Goal: Information Seeking & Learning: Understand process/instructions

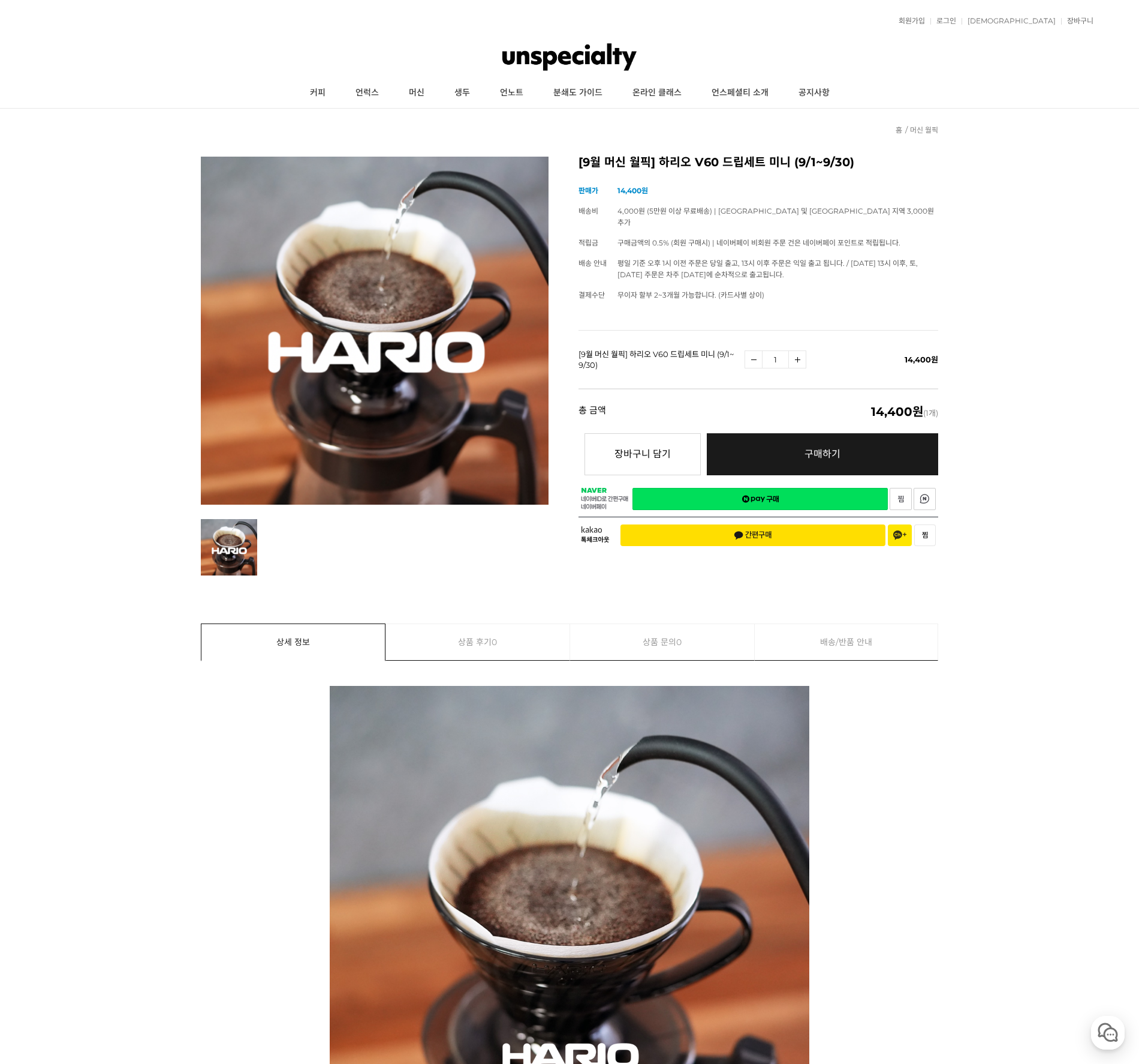
click at [574, 53] on img at bounding box center [570, 57] width 135 height 36
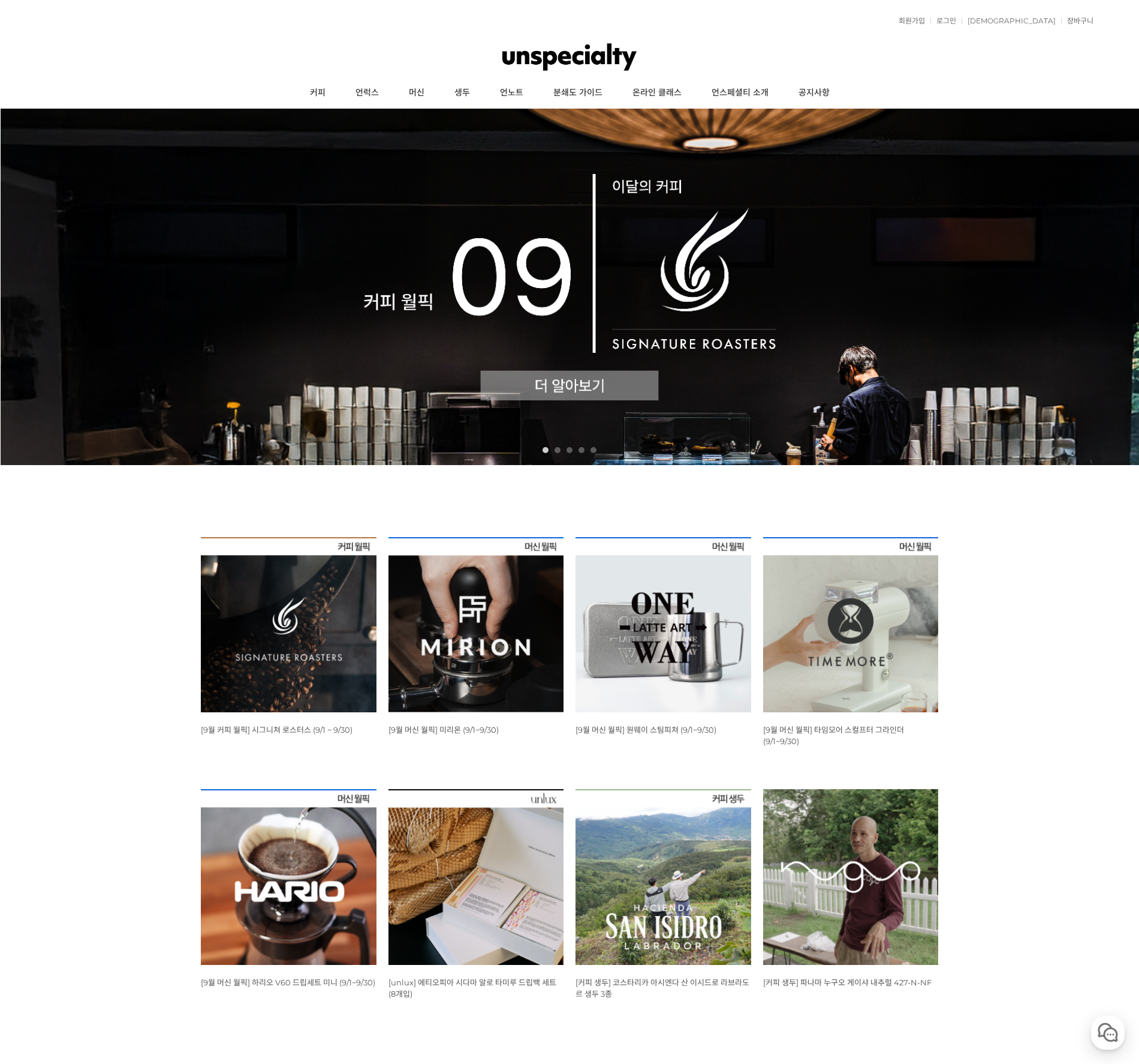
click at [1052, 566] on div "뒤로가기 1 2 3 4 5 WISH ADD OPTION 상품명 : [9월 커피 월픽] 시그니쳐 로스터스 (9/1 ~ 9/30) 판매가 : 12…" at bounding box center [570, 574] width 1139 height 933
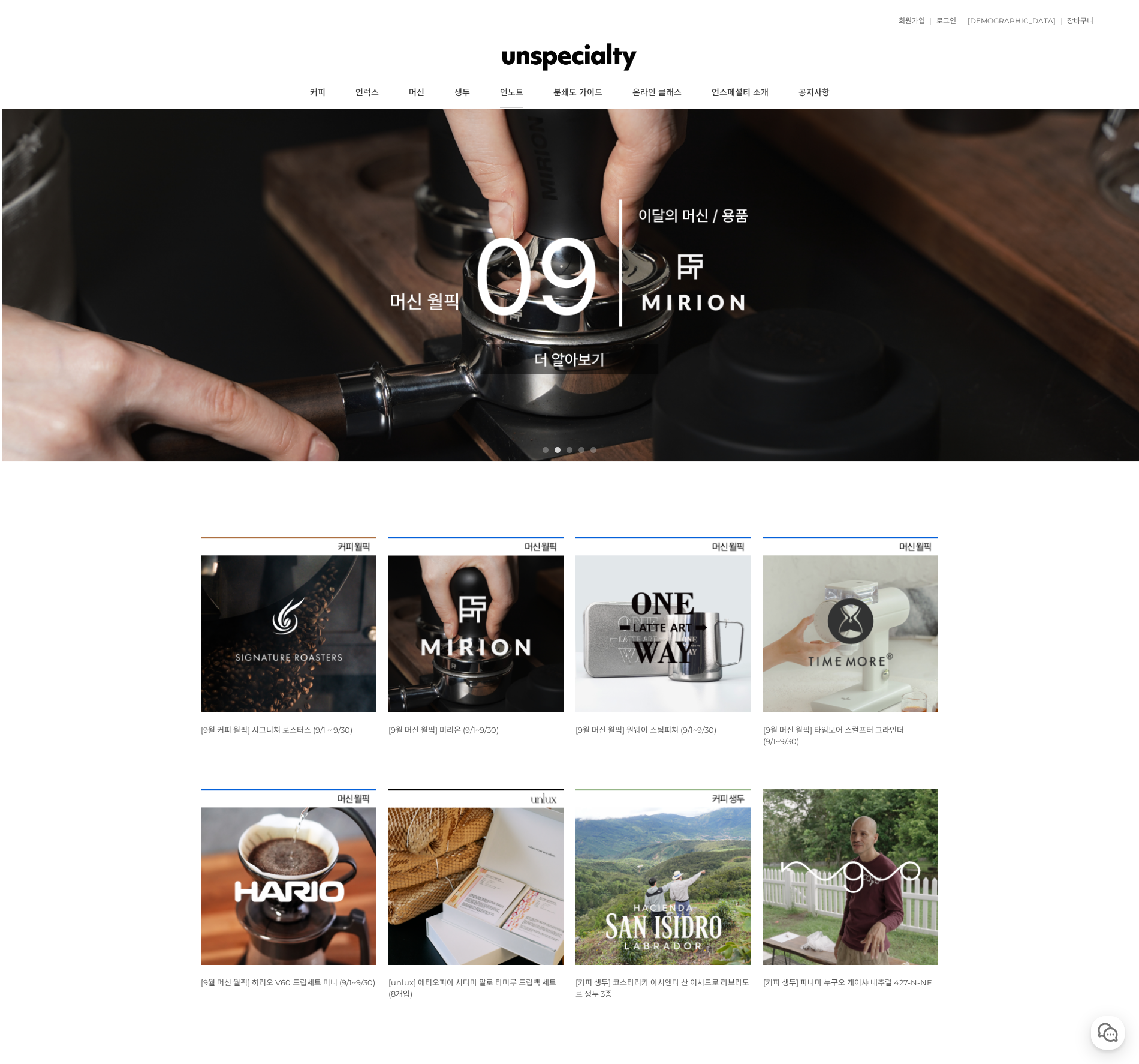
click at [508, 91] on link "언노트" at bounding box center [512, 93] width 54 height 30
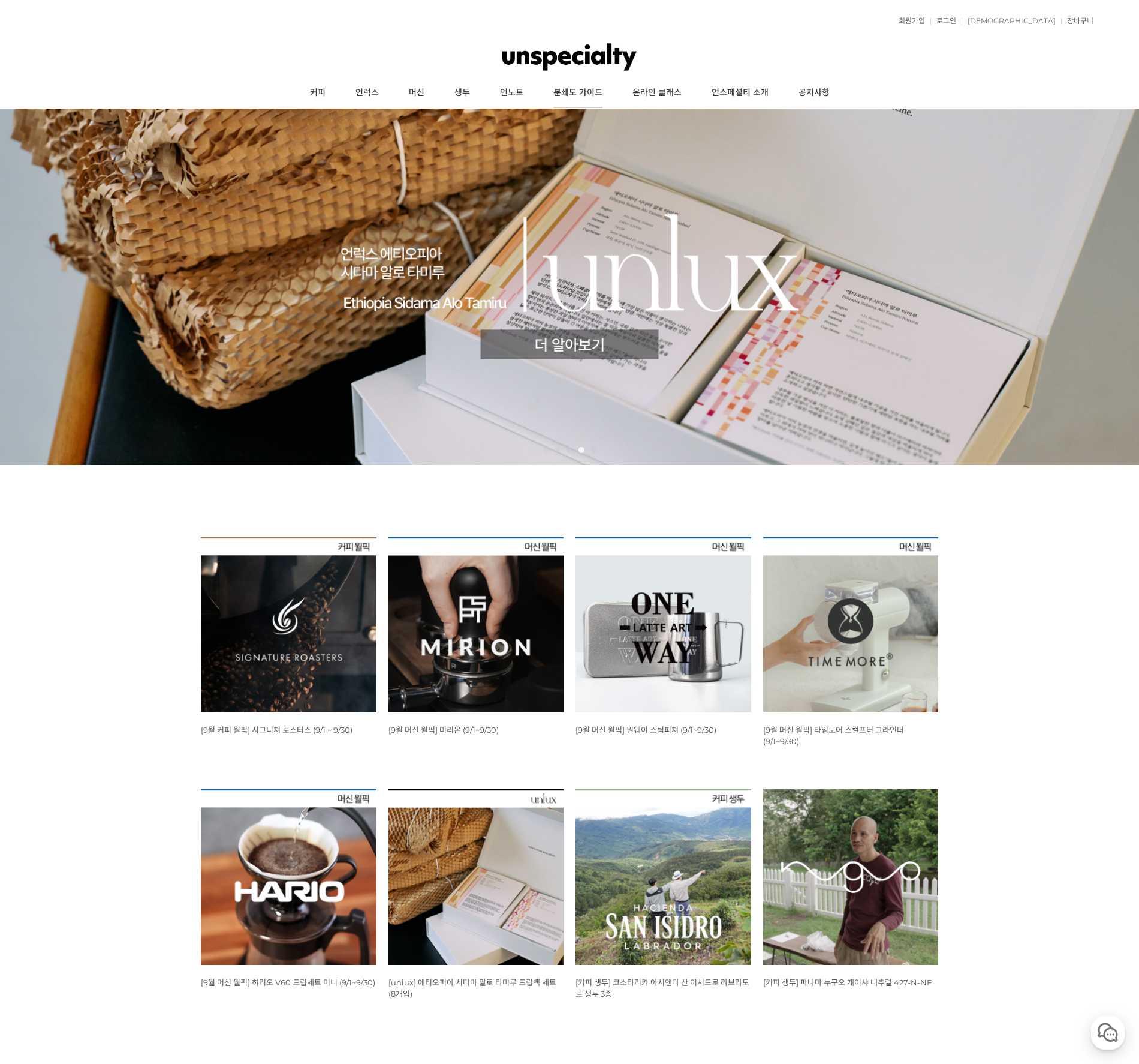
click at [569, 93] on link "분쇄도 가이드" at bounding box center [578, 93] width 79 height 30
